Goal: Information Seeking & Learning: Learn about a topic

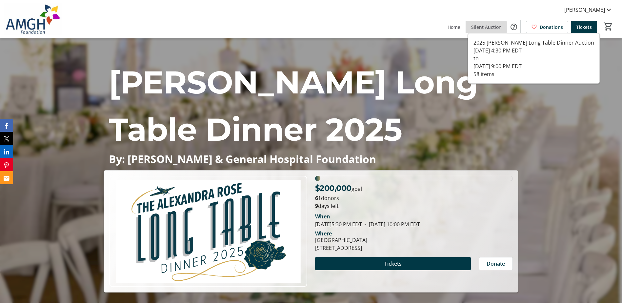
click at [489, 27] on span "Silent Auction" at bounding box center [486, 27] width 31 height 7
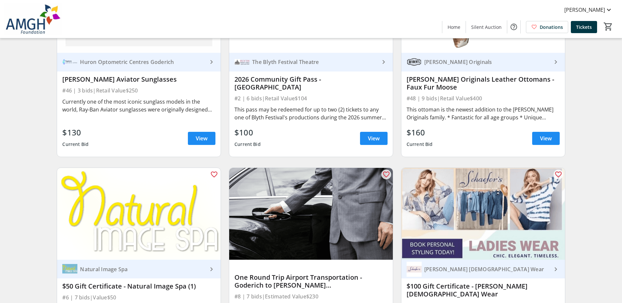
scroll to position [426, 0]
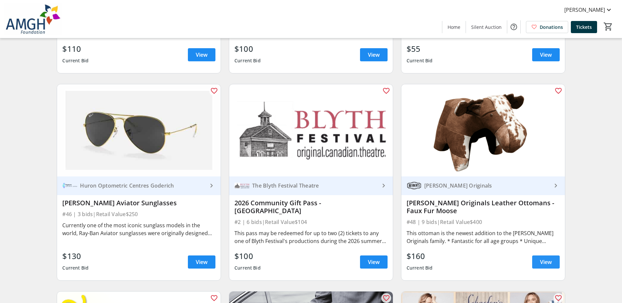
click at [542, 266] on span "View" at bounding box center [546, 262] width 12 height 8
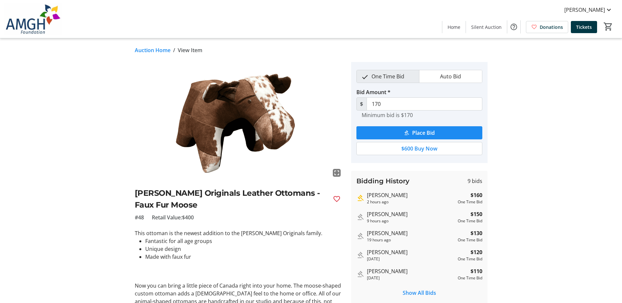
click at [246, 135] on img at bounding box center [239, 120] width 209 height 117
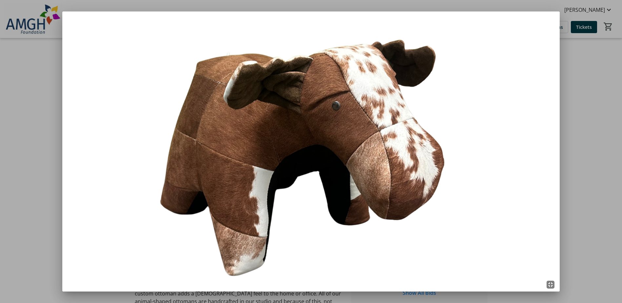
click at [577, 186] on div at bounding box center [311, 151] width 622 height 303
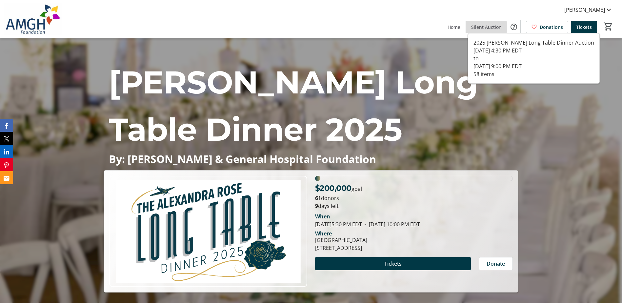
click at [494, 27] on span "Silent Auction" at bounding box center [486, 27] width 31 height 7
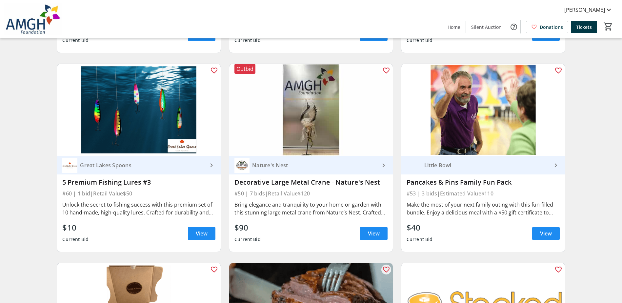
scroll to position [3182, 0]
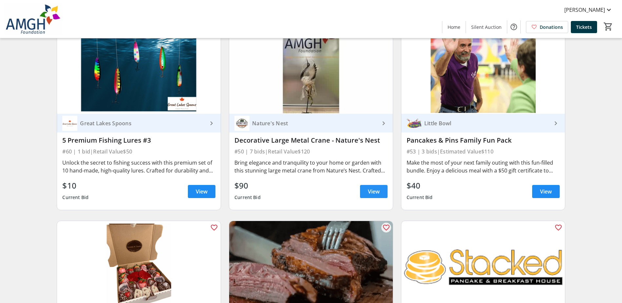
click at [369, 196] on span "View" at bounding box center [374, 192] width 12 height 8
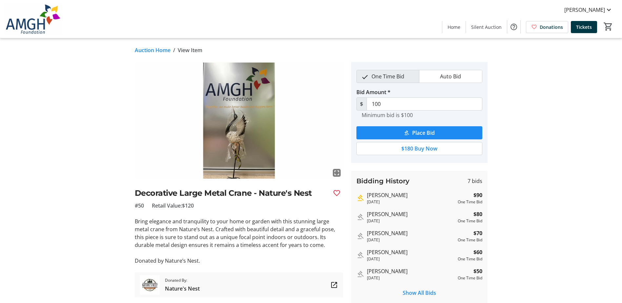
click at [155, 52] on link "Auction Home" at bounding box center [153, 50] width 36 height 8
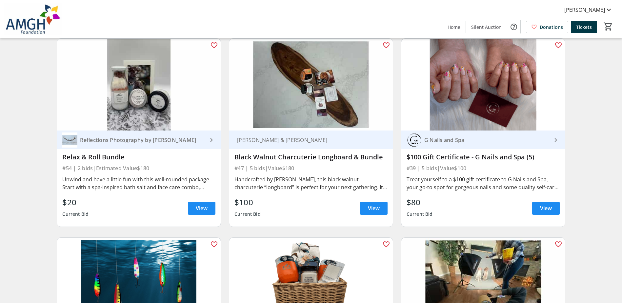
scroll to position [3576, 0]
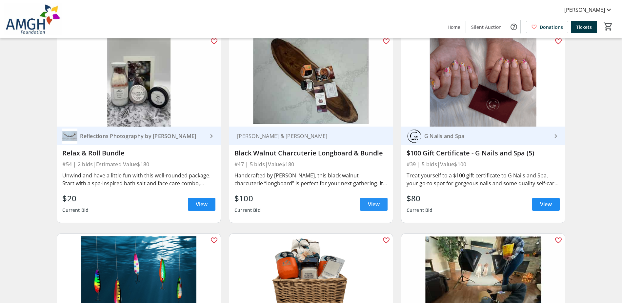
click at [382, 208] on span at bounding box center [374, 204] width 28 height 16
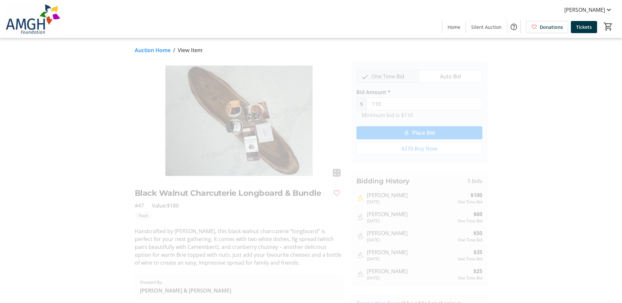
click at [152, 50] on link "Auction Home" at bounding box center [153, 50] width 36 height 8
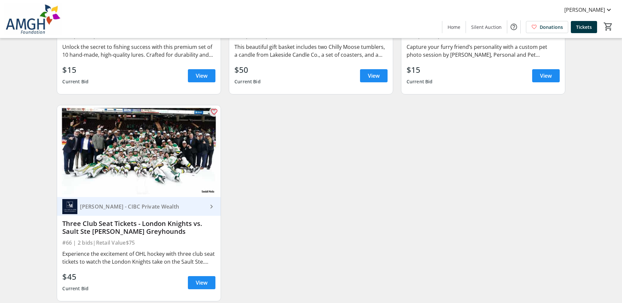
scroll to position [3926, 0]
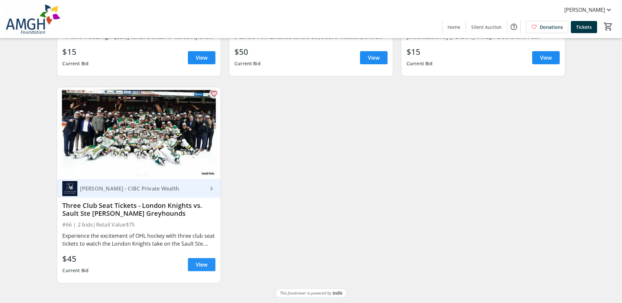
click at [210, 263] on span at bounding box center [202, 265] width 28 height 16
